Goal: Find specific page/section: Find specific page/section

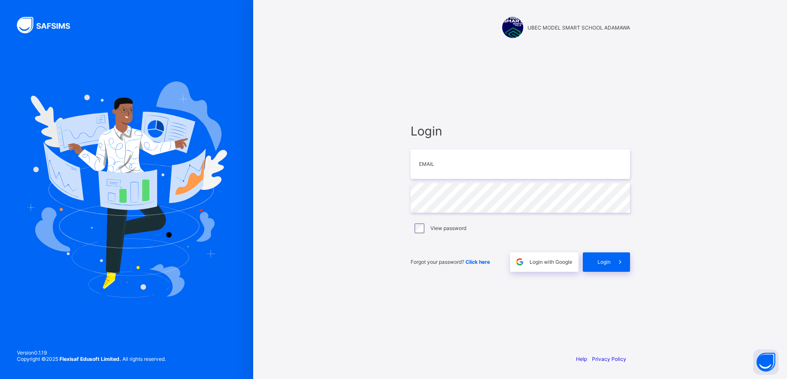
click at [567, 161] on input "email" at bounding box center [520, 164] width 219 height 30
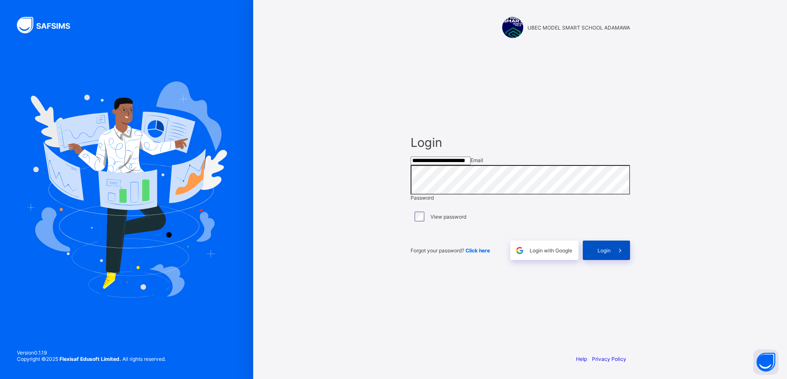
type input "**********"
click at [605, 254] on span "Login" at bounding box center [604, 250] width 13 height 6
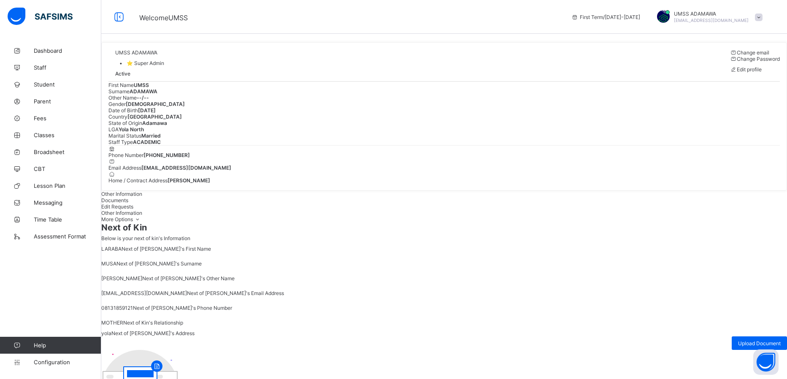
scroll to position [22, 0]
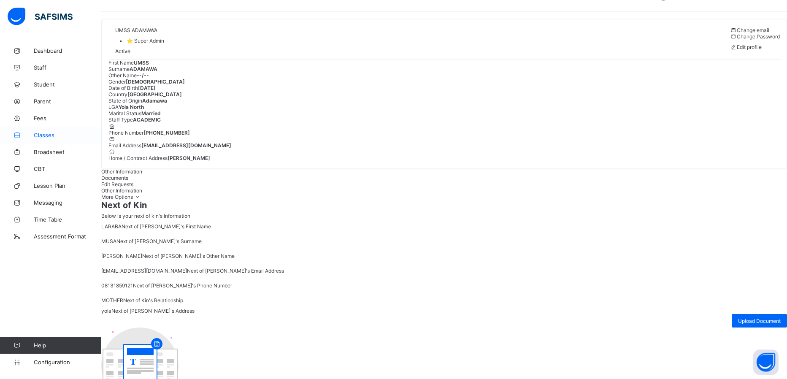
click at [50, 138] on span "Classes" at bounding box center [68, 135] width 68 height 7
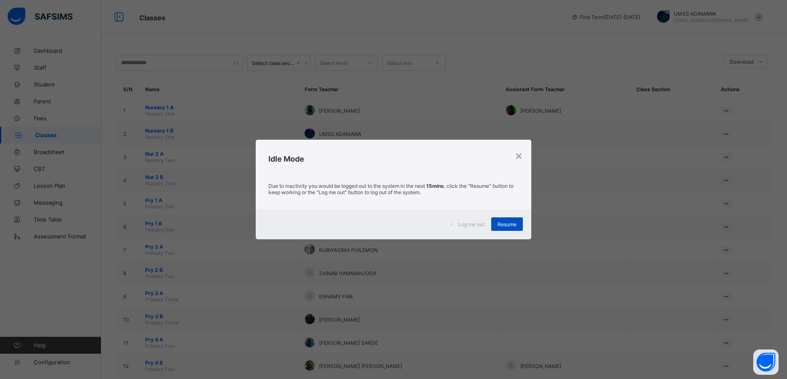
click at [510, 225] on span "Resume" at bounding box center [507, 224] width 19 height 6
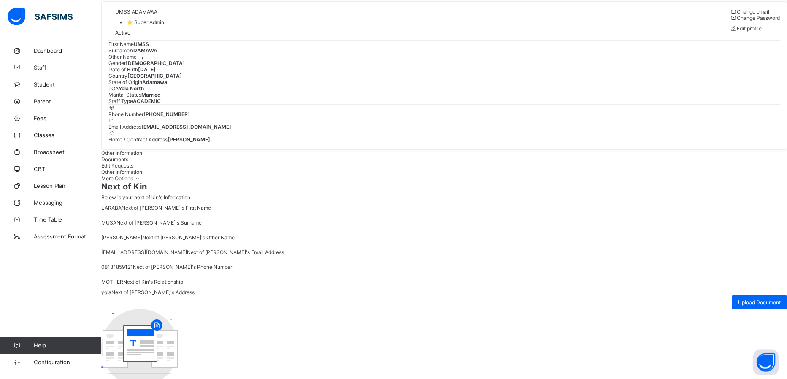
scroll to position [42, 0]
click at [50, 141] on link "Classes" at bounding box center [50, 135] width 101 height 17
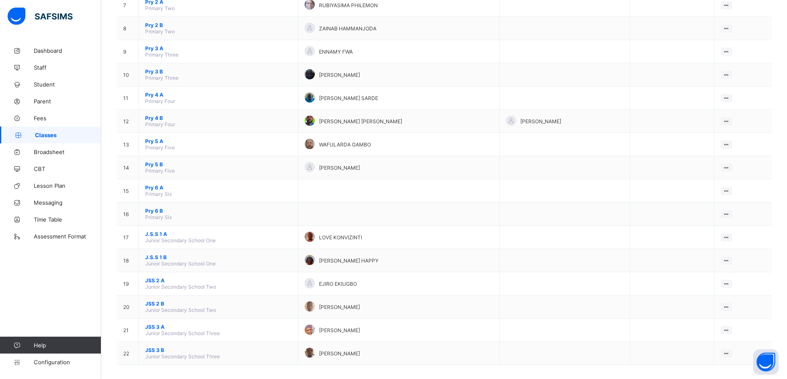
scroll to position [258, 0]
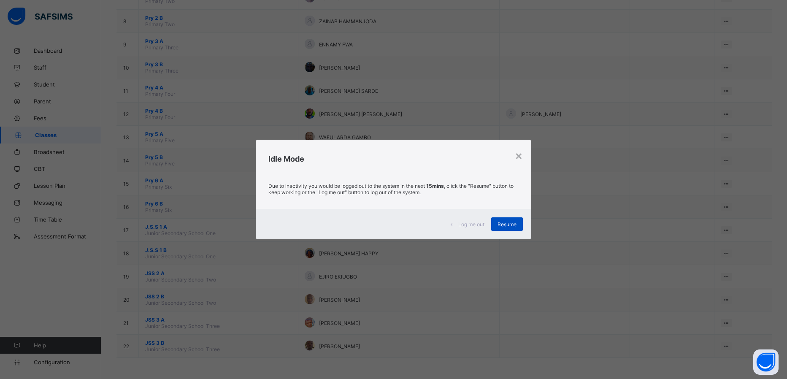
click at [503, 222] on span "Resume" at bounding box center [507, 224] width 19 height 6
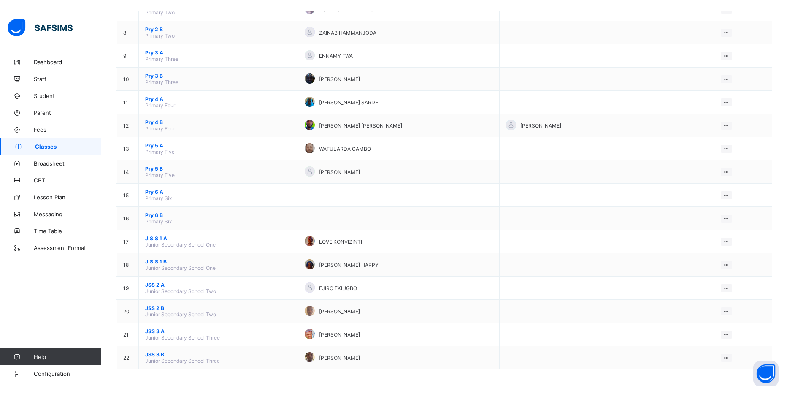
scroll to position [236, 0]
